Goal: Check status: Check status

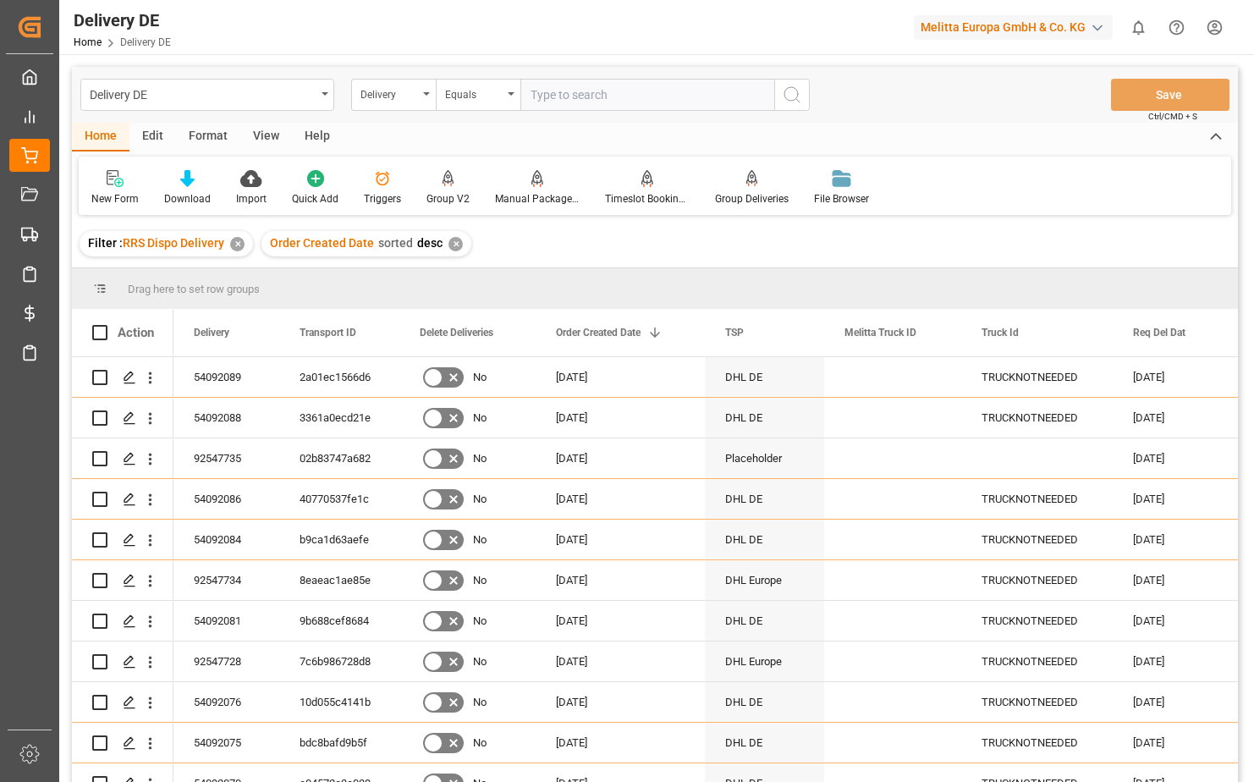
scroll to position [846, 0]
